Goal: Navigation & Orientation: Find specific page/section

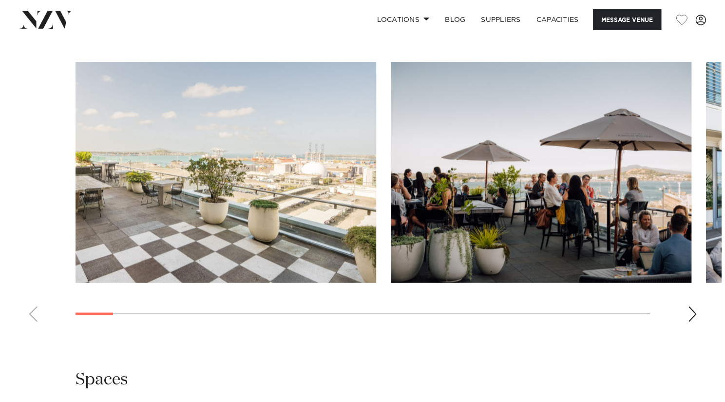
scroll to position [926, 0]
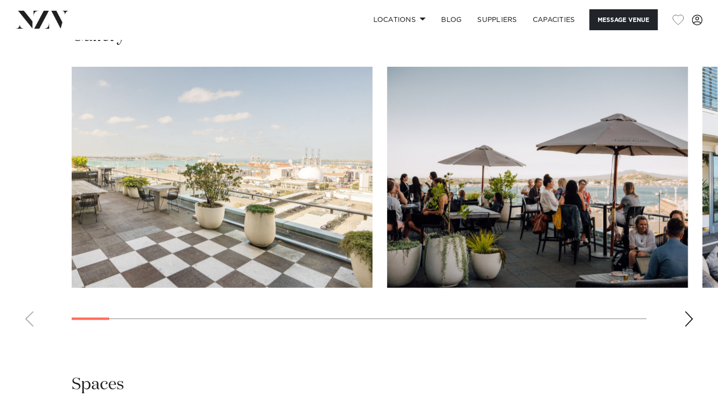
click at [690, 318] on div "Next slide" at bounding box center [689, 319] width 10 height 16
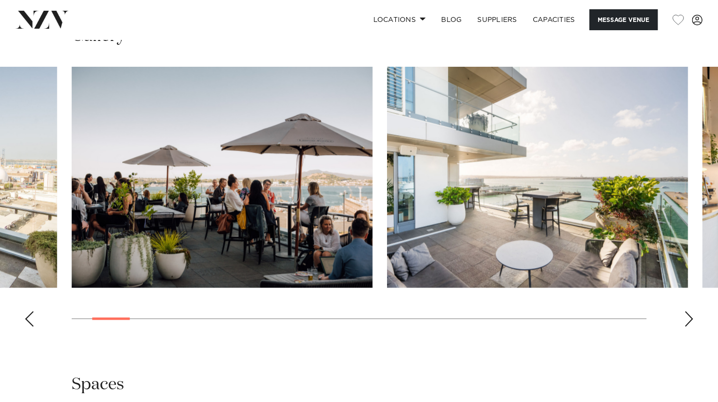
click at [690, 318] on div "Next slide" at bounding box center [689, 319] width 10 height 16
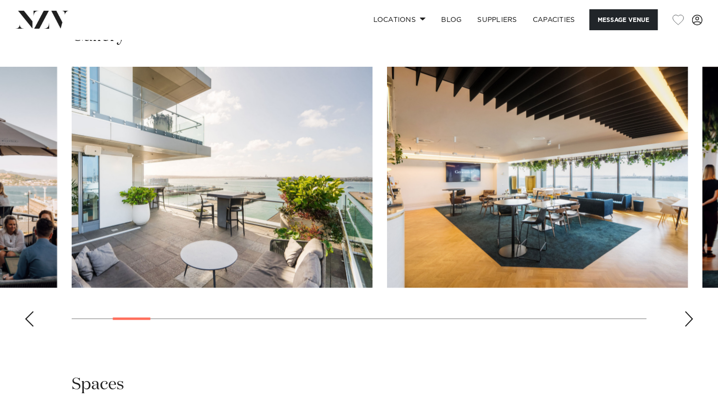
click at [690, 318] on div "Next slide" at bounding box center [689, 319] width 10 height 16
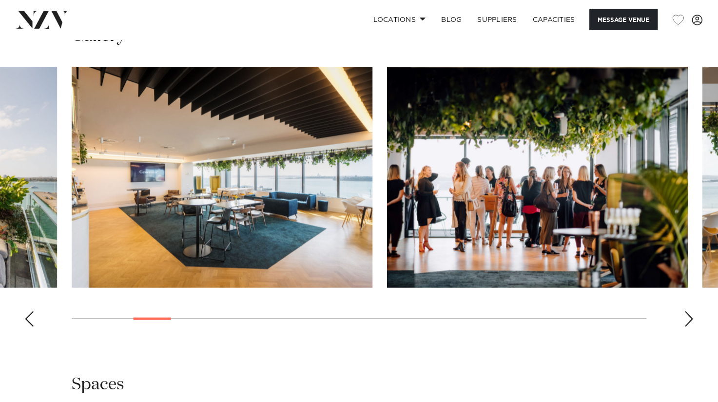
click at [690, 318] on div "Next slide" at bounding box center [689, 319] width 10 height 16
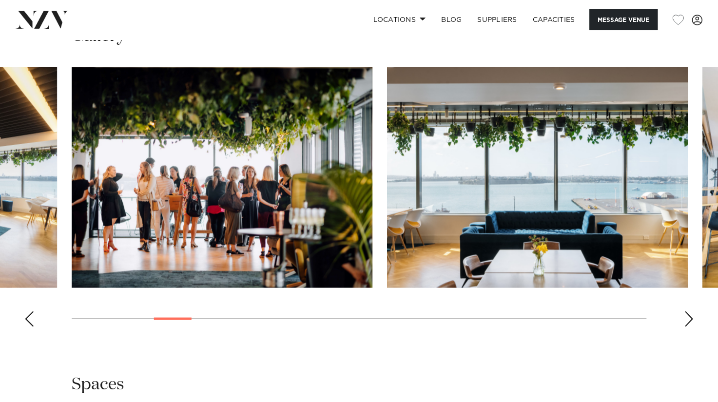
click at [690, 318] on div "Next slide" at bounding box center [689, 319] width 10 height 16
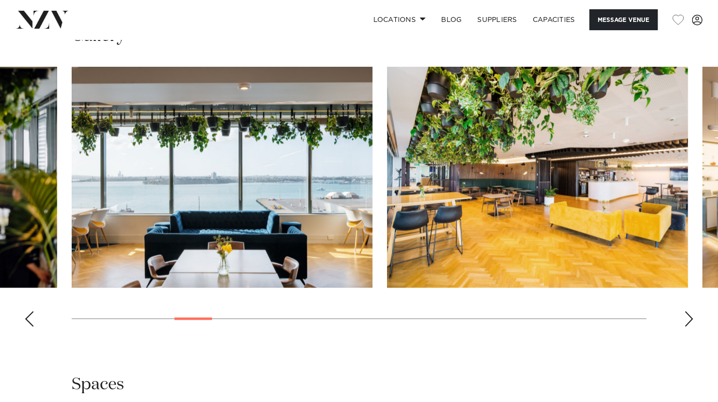
click at [690, 318] on div "Next slide" at bounding box center [689, 319] width 10 height 16
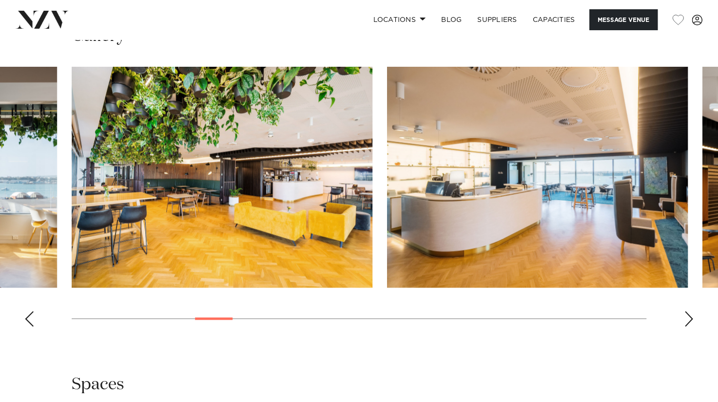
click at [690, 318] on div "Next slide" at bounding box center [689, 319] width 10 height 16
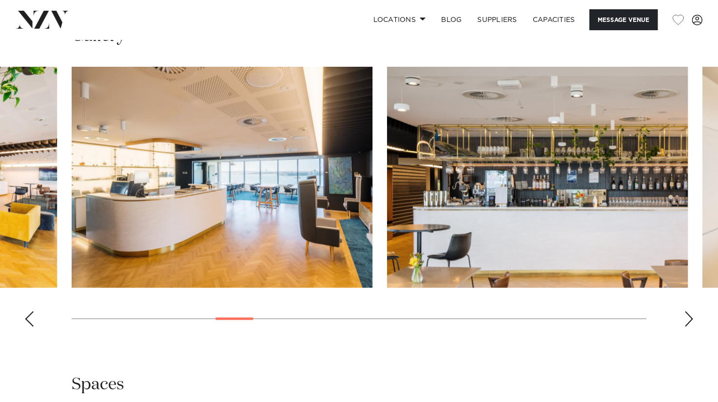
click at [690, 318] on div "Next slide" at bounding box center [689, 319] width 10 height 16
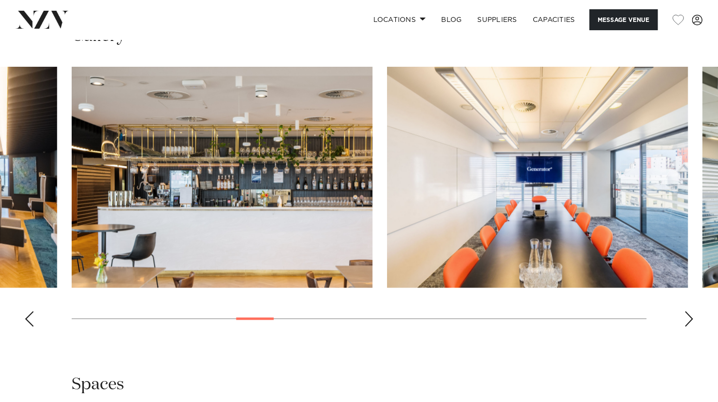
click at [690, 318] on div "Next slide" at bounding box center [689, 319] width 10 height 16
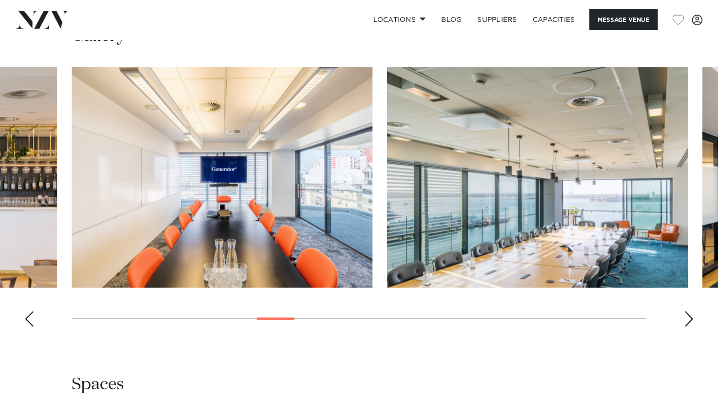
click at [596, 188] on img "11 / 28" at bounding box center [537, 177] width 301 height 221
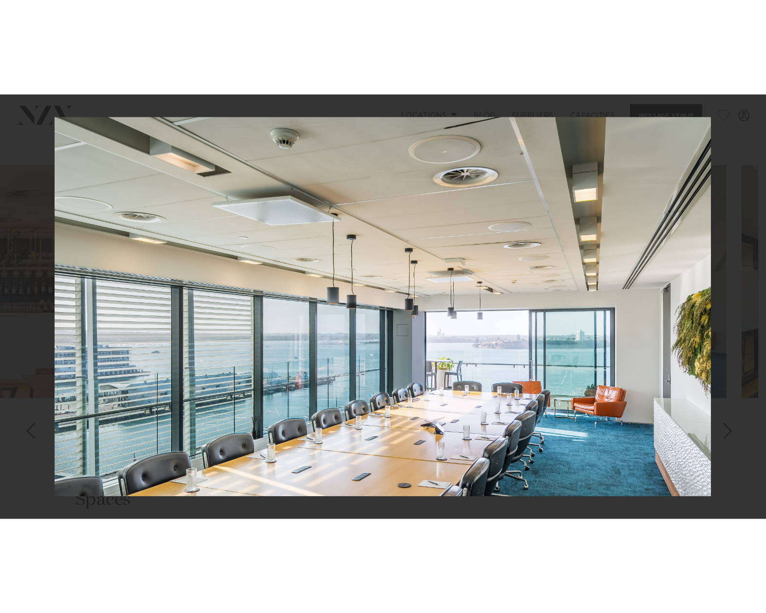
scroll to position [945, 0]
